Goal: Information Seeking & Learning: Learn about a topic

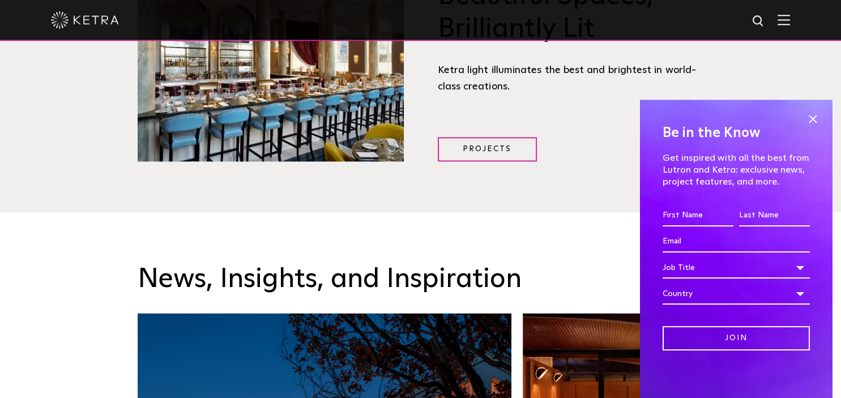
scroll to position [1473, 0]
click at [784, 20] on img at bounding box center [783, 19] width 12 height 11
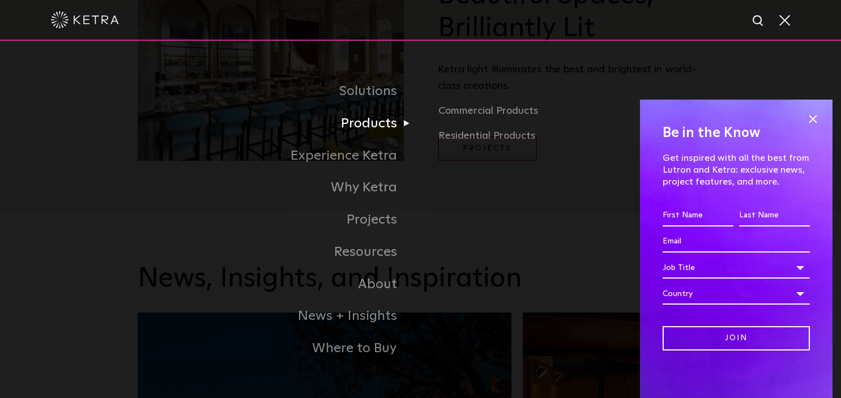
click at [358, 135] on link "Products" at bounding box center [279, 124] width 283 height 32
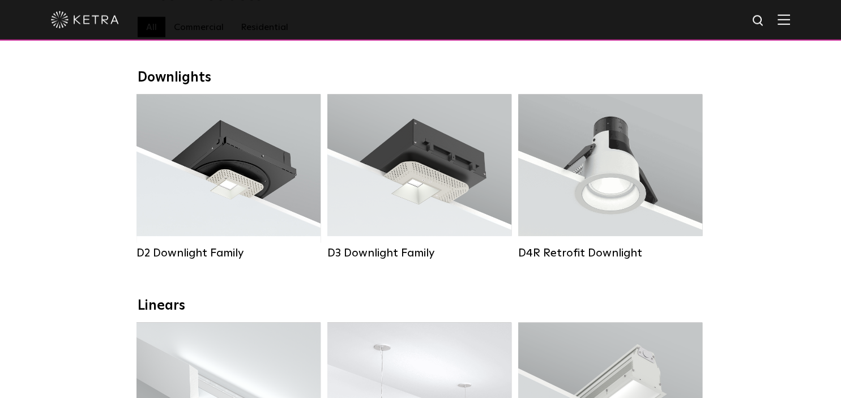
scroll to position [149, 0]
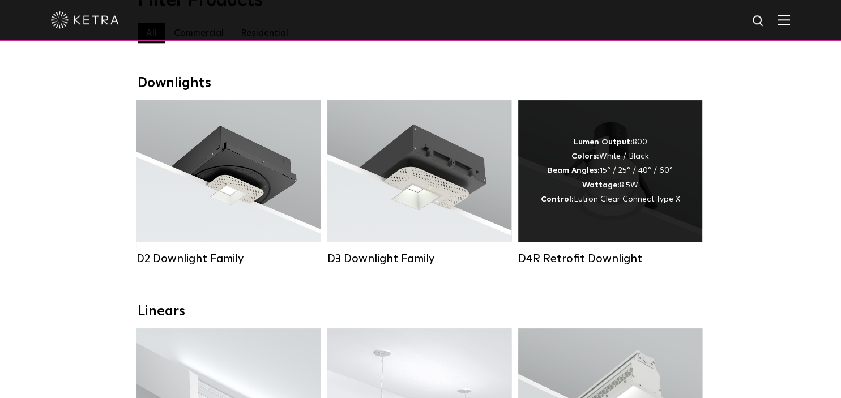
click at [620, 213] on div "Lumen Output: 800 Colors: White / Black Beam Angles: 15° / 25° / 40° / 60° Watt…" at bounding box center [610, 171] width 184 height 142
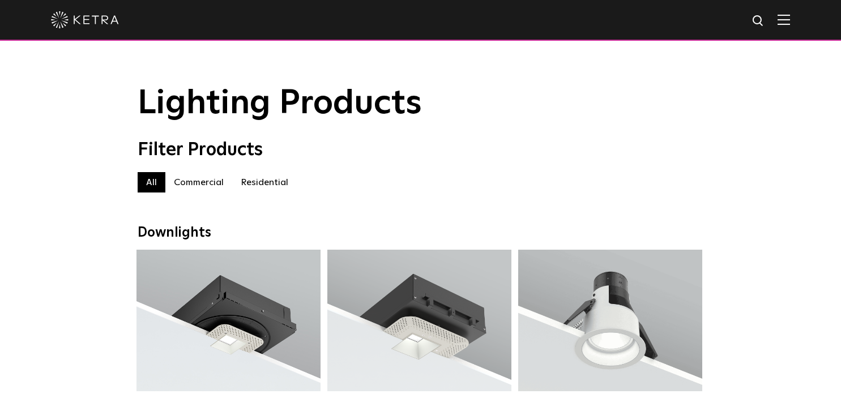
scroll to position [149, 0]
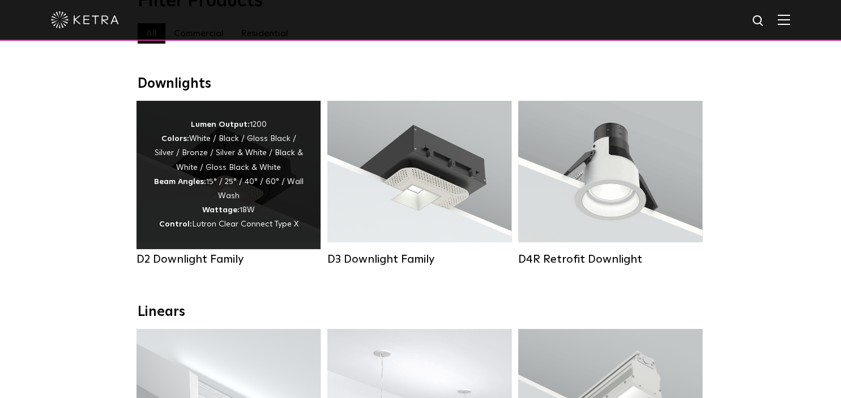
click at [228, 199] on div "Lumen Output: 1200 Colors: White / Black / Gloss Black / Silver / Bronze / Silv…" at bounding box center [228, 175] width 150 height 114
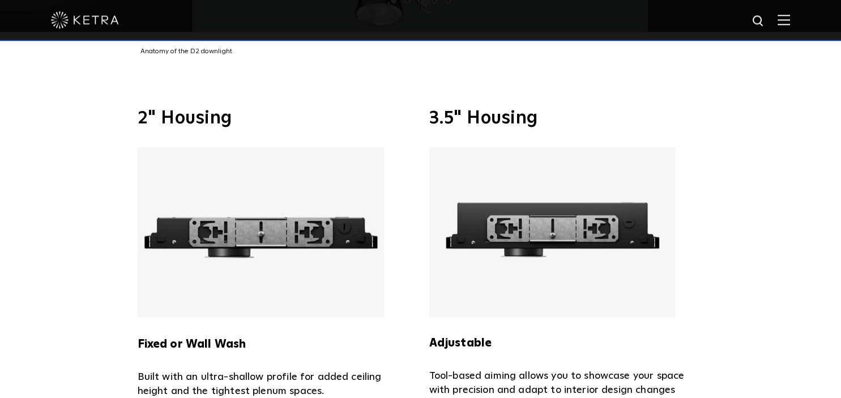
scroll to position [2196, 0]
